Goal: Check status

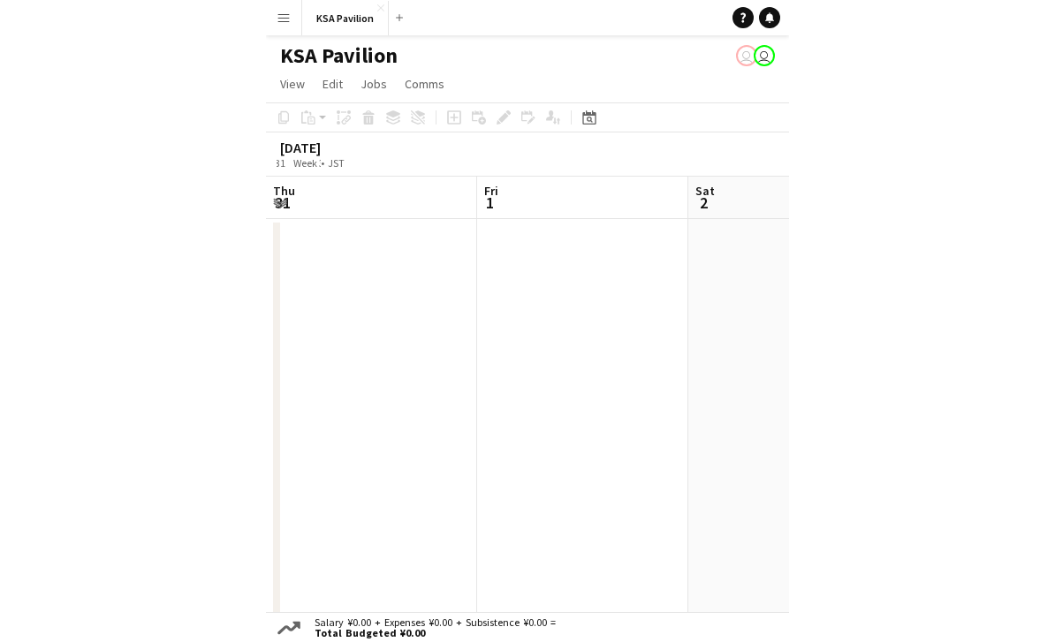
scroll to position [0, 369]
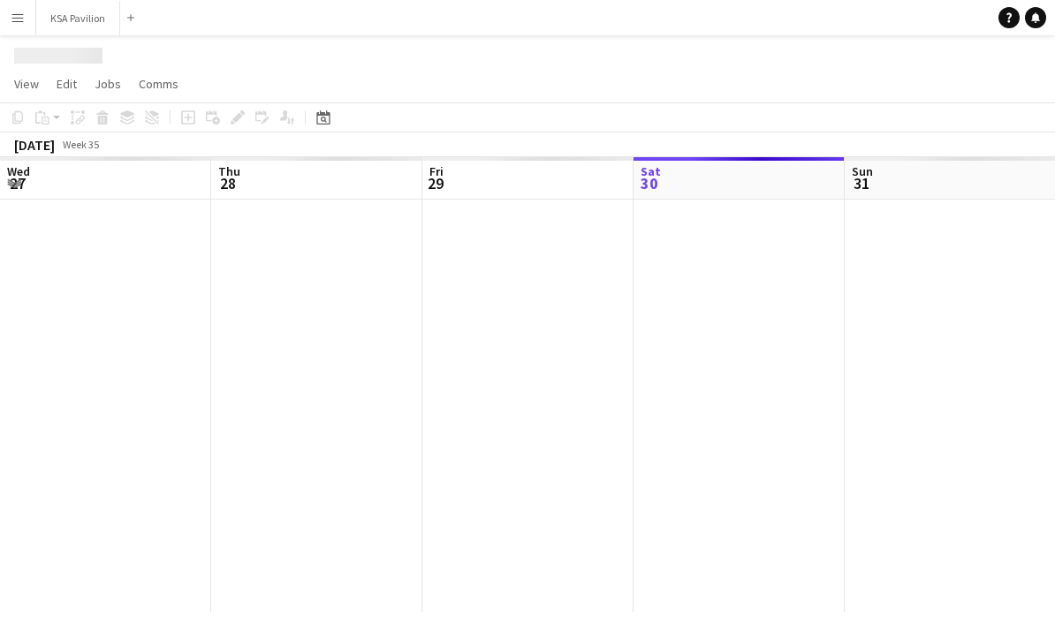
scroll to position [0, 422]
